Goal: Task Accomplishment & Management: Manage account settings

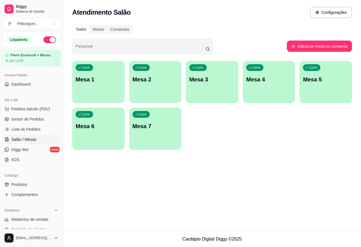
scroll to position [18, 0]
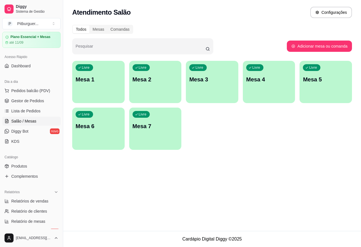
click at [111, 85] on div "Livre Mesa 1" at bounding box center [98, 79] width 52 height 36
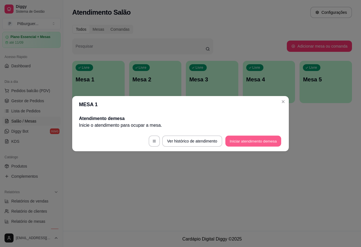
click at [264, 145] on button "Iniciar atendimento de mesa" at bounding box center [253, 141] width 56 height 11
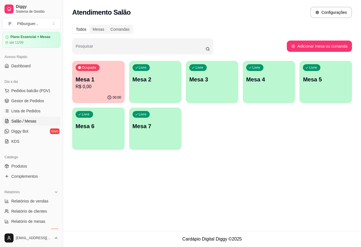
click at [87, 81] on p "Mesa 1" at bounding box center [99, 80] width 46 height 8
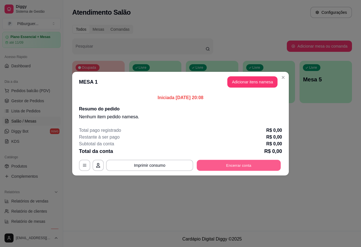
click at [249, 171] on button "Encerrar conta" at bounding box center [239, 165] width 84 height 11
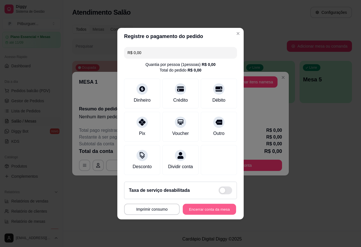
click at [204, 212] on button "Encerrar conta da mesa" at bounding box center [209, 209] width 53 height 11
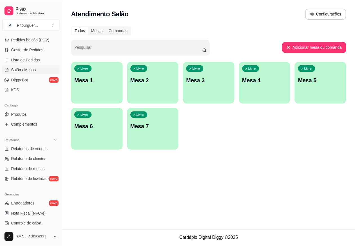
scroll to position [78, 0]
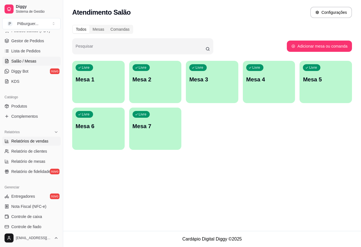
click at [39, 141] on span "Relatórios de vendas" at bounding box center [29, 141] width 37 height 6
select select "ALL"
select select "0"
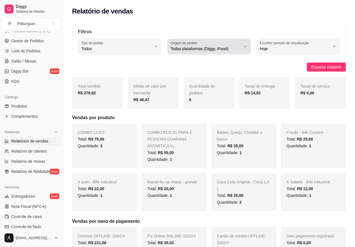
click at [195, 50] on span "Todas plataformas (Diggy, iFood)" at bounding box center [206, 49] width 70 height 6
click at [195, 51] on span "Todas plataformas (Diggy, iFood)" at bounding box center [206, 49] width 70 height 6
click at [205, 45] on div "Todas plataformas (Diggy, iFood)" at bounding box center [206, 46] width 70 height 11
click at [141, 61] on div "Filtros ALL Tipo do pedido Todos Entrega Retirada Mesa Consumo local Tipo do pe…" at bounding box center [209, 236] width 292 height 434
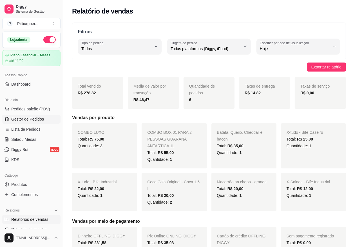
click at [28, 118] on span "Gestor de Pedidos" at bounding box center [27, 119] width 33 height 6
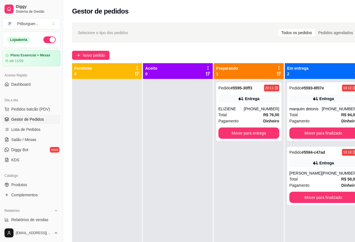
click at [144, 127] on div at bounding box center [178, 200] width 70 height 242
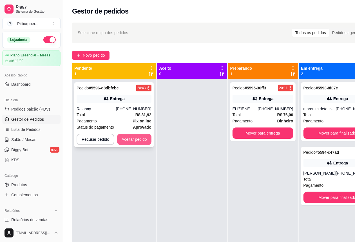
click at [131, 138] on button "Aceitar pedido" at bounding box center [134, 139] width 34 height 11
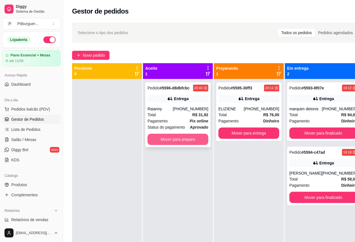
click at [189, 138] on button "Mover para preparo" at bounding box center [178, 139] width 61 height 11
click at [244, 112] on div "ELIZIENE" at bounding box center [231, 109] width 25 height 6
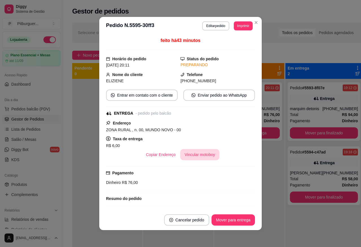
click at [200, 158] on button "Vincular motoboy" at bounding box center [199, 154] width 39 height 11
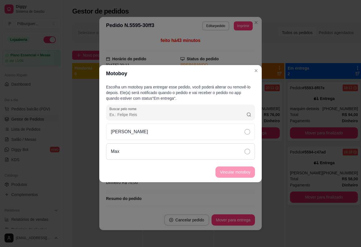
click at [248, 151] on icon at bounding box center [247, 152] width 6 height 6
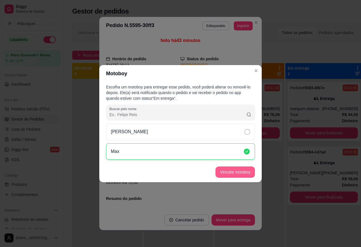
click at [234, 175] on button "Vincular motoboy" at bounding box center [234, 172] width 39 height 11
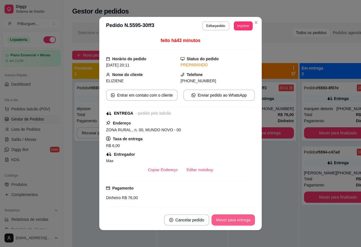
click at [235, 219] on button "Mover para entrega" at bounding box center [232, 220] width 43 height 11
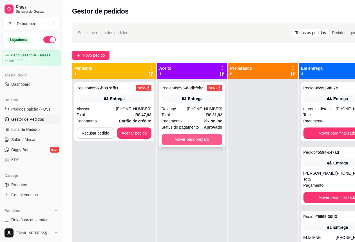
click at [184, 135] on button "Mover para preparo" at bounding box center [192, 139] width 61 height 11
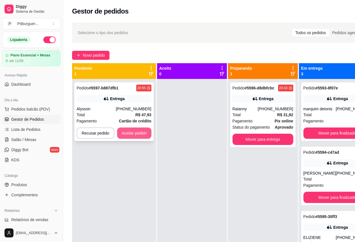
click at [139, 132] on button "Aceitar pedido" at bounding box center [134, 132] width 34 height 11
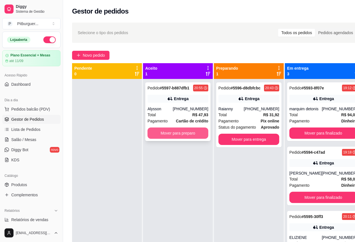
click at [180, 137] on button "Mover para preparo" at bounding box center [178, 132] width 61 height 11
click at [166, 128] on button "Mover para preparo" at bounding box center [178, 132] width 61 height 11
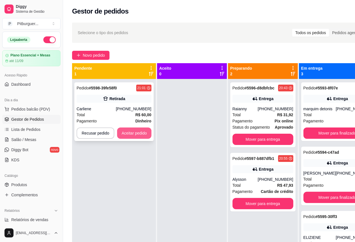
click at [136, 131] on button "Aceitar pedido" at bounding box center [134, 132] width 34 height 11
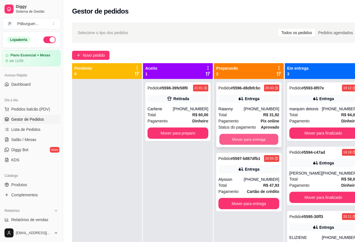
click at [250, 140] on button "Mover para entrega" at bounding box center [249, 139] width 59 height 11
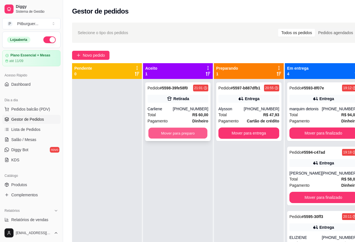
click at [189, 135] on button "Mover para preparo" at bounding box center [178, 133] width 59 height 11
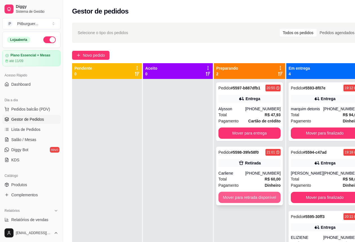
click at [247, 201] on button "Mover para retirada disponível" at bounding box center [250, 197] width 62 height 11
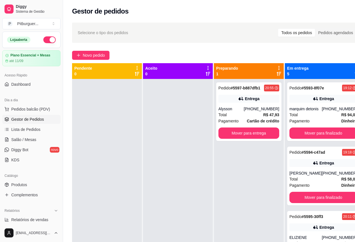
click at [169, 140] on div at bounding box center [178, 200] width 70 height 242
click at [241, 113] on div "Total R$ 47,93" at bounding box center [249, 115] width 61 height 6
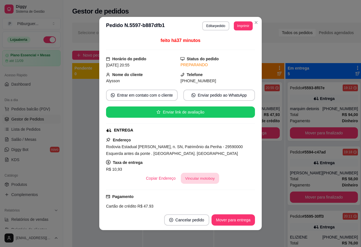
click at [187, 181] on button "Vincular motoboy" at bounding box center [200, 178] width 38 height 11
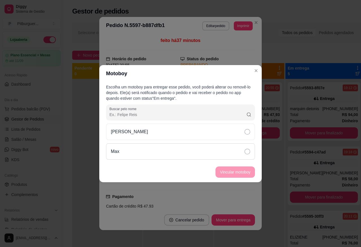
click at [249, 150] on icon at bounding box center [247, 152] width 6 height 6
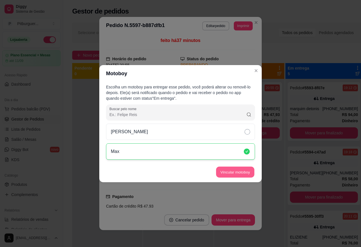
click at [242, 173] on button "Vincular motoboy" at bounding box center [235, 172] width 38 height 11
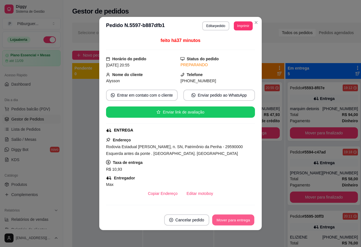
click at [240, 222] on button "Mover para entrega" at bounding box center [233, 220] width 42 height 11
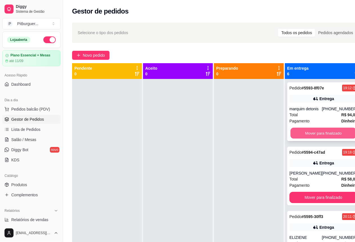
click at [315, 139] on button "Mover para finalizado" at bounding box center [324, 133] width 66 height 11
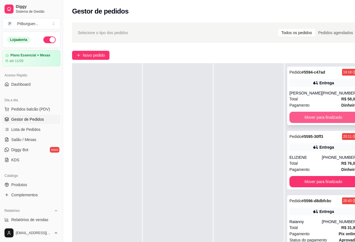
click at [313, 120] on button "Mover para finalizado" at bounding box center [324, 117] width 68 height 11
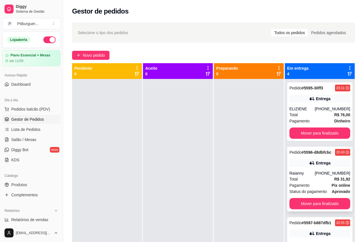
scroll to position [43, 0]
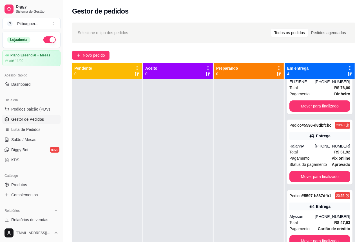
click at [268, 167] on div at bounding box center [249, 200] width 70 height 242
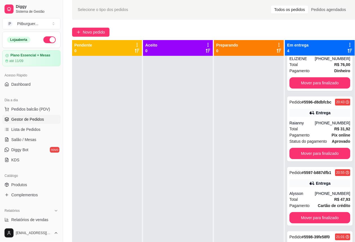
scroll to position [0, 0]
